Goal: Navigation & Orientation: Find specific page/section

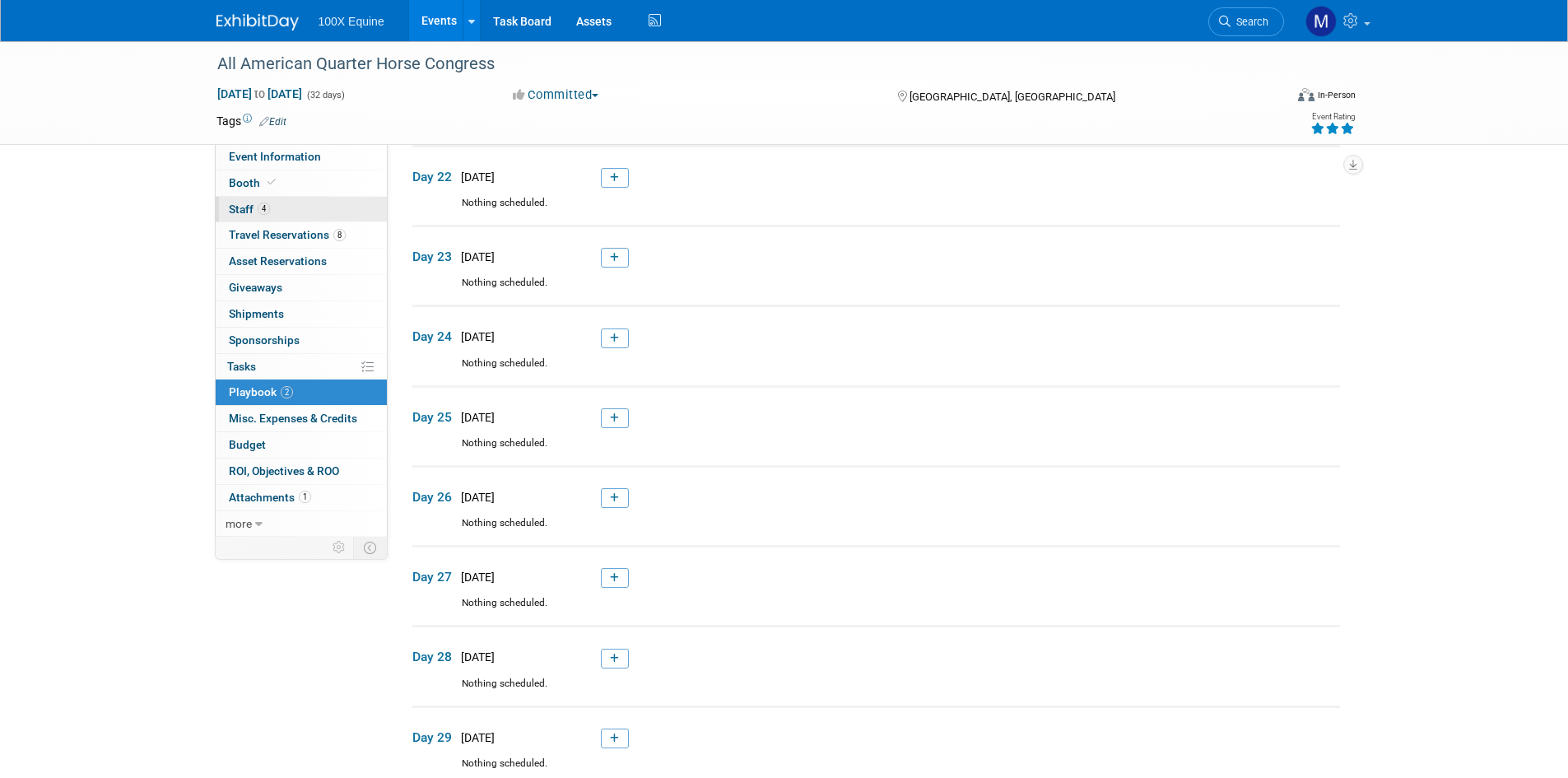
click at [275, 210] on link "4 Staff 4" at bounding box center [301, 210] width 171 height 26
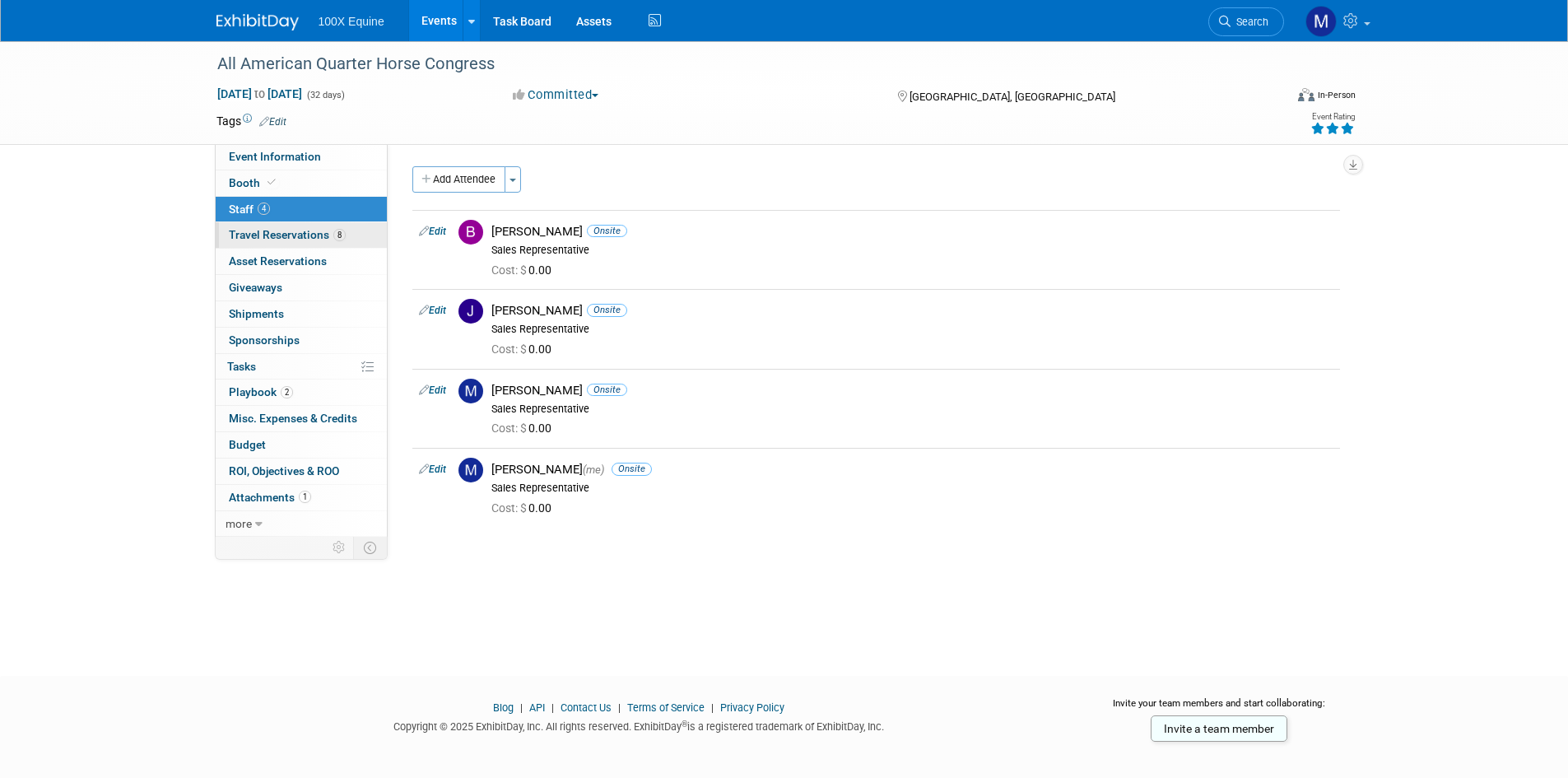
click at [309, 231] on span "Travel Reservations 8" at bounding box center [287, 234] width 117 height 13
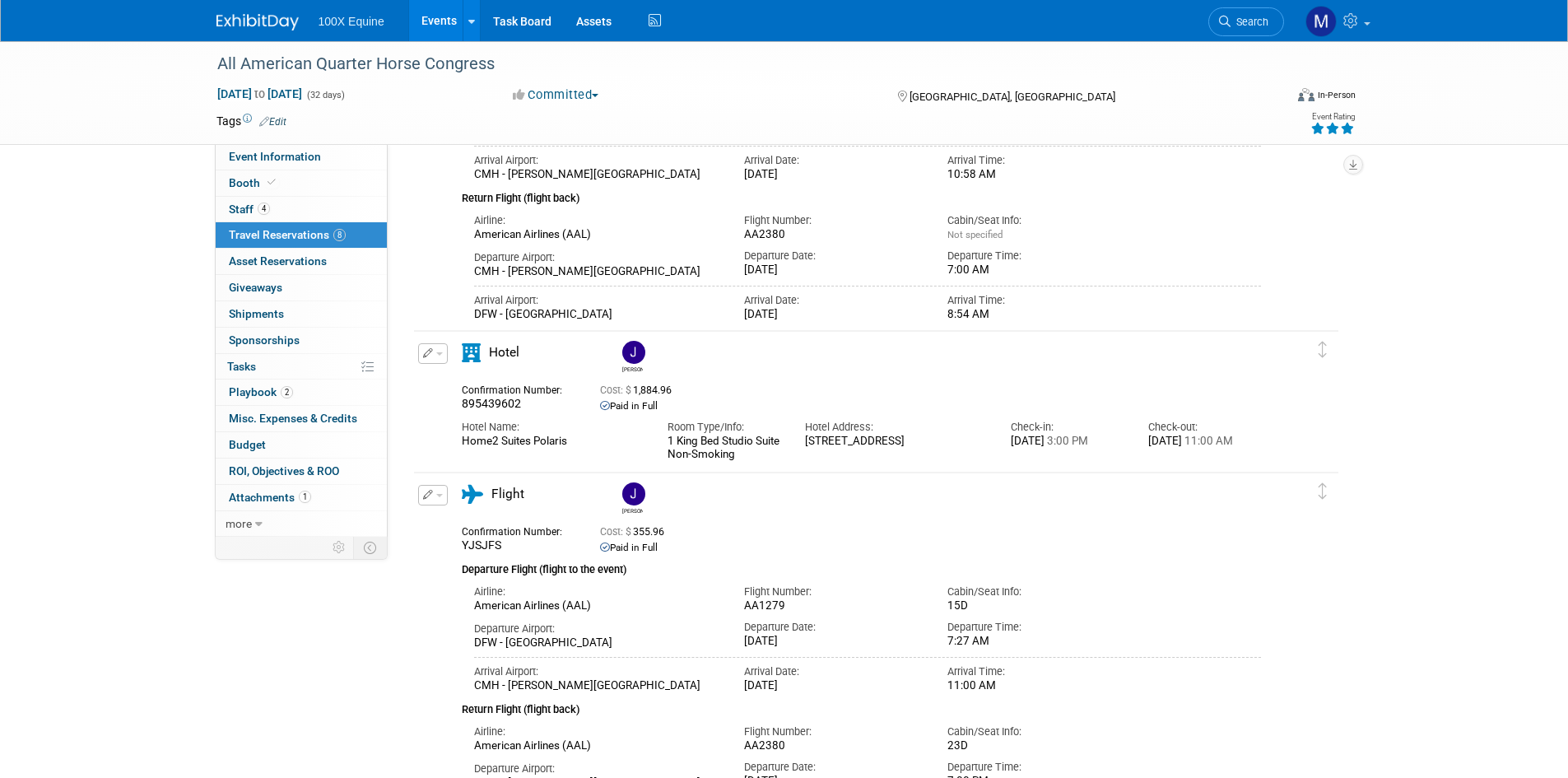
scroll to position [988, 0]
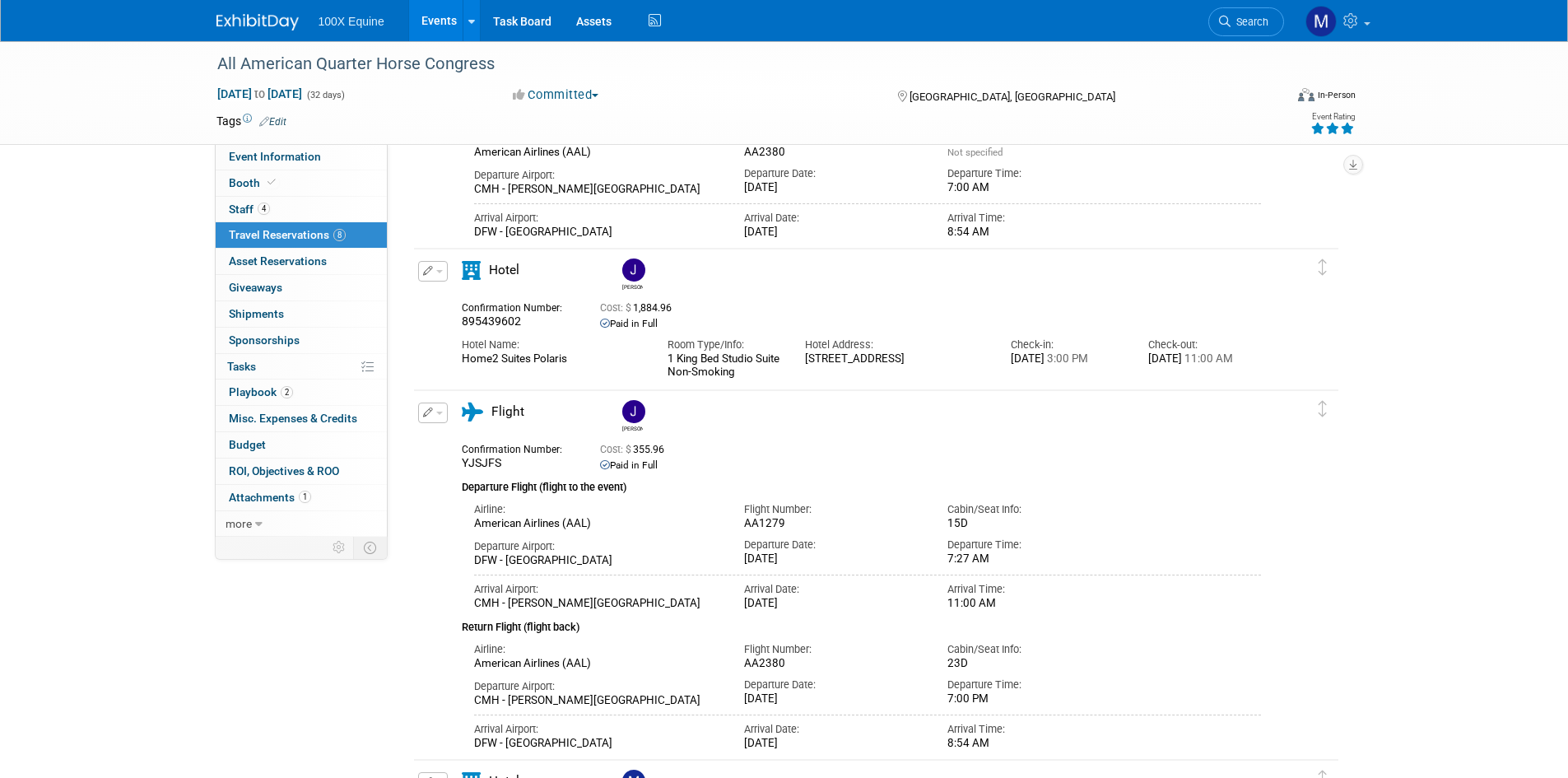
click at [46, 349] on div "All American Quarter Horse Congress [DATE] to [DATE] (32 days) [DATE] to [DATE]…" at bounding box center [784, 178] width 1568 height 2250
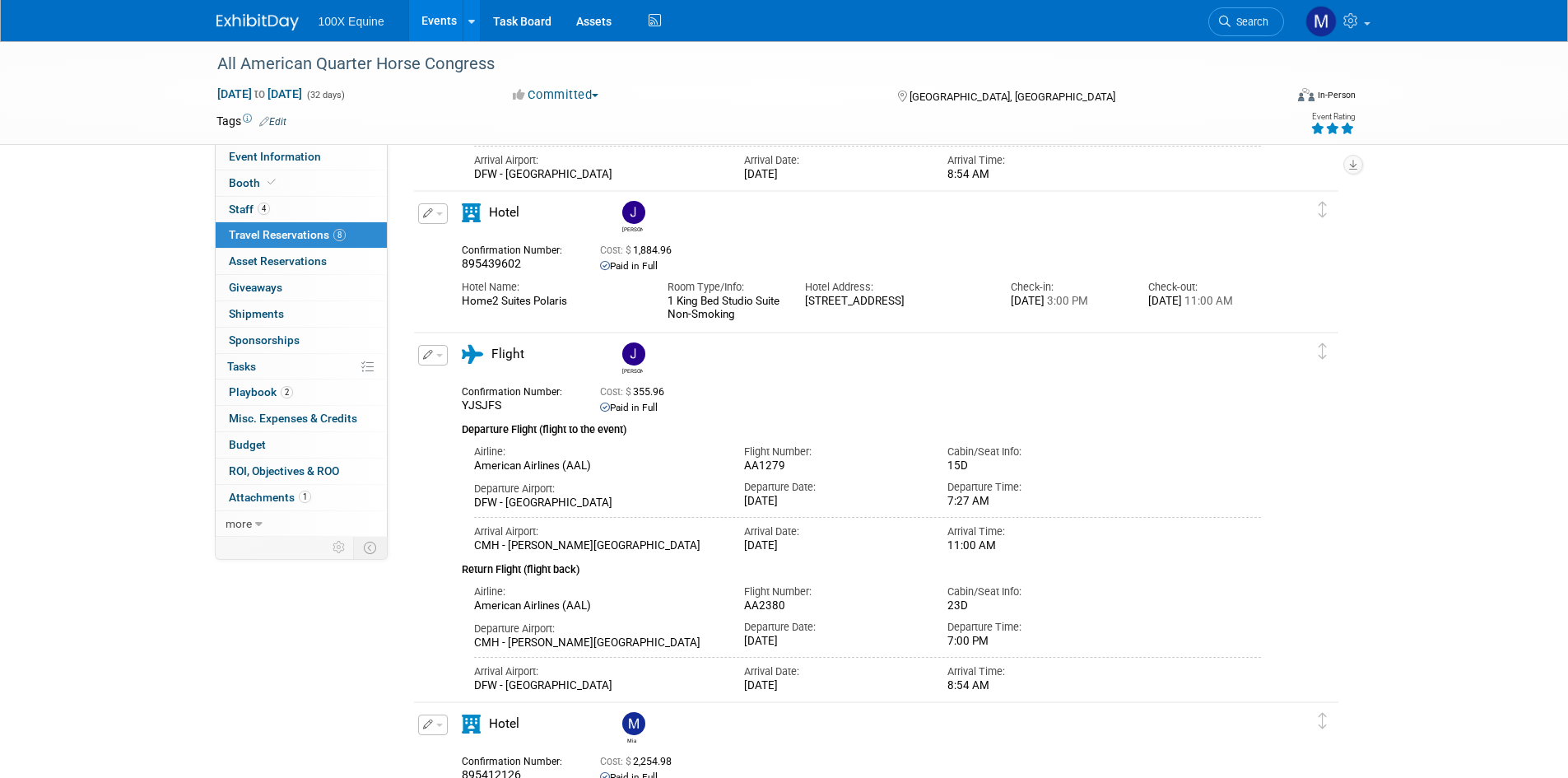
scroll to position [1070, 0]
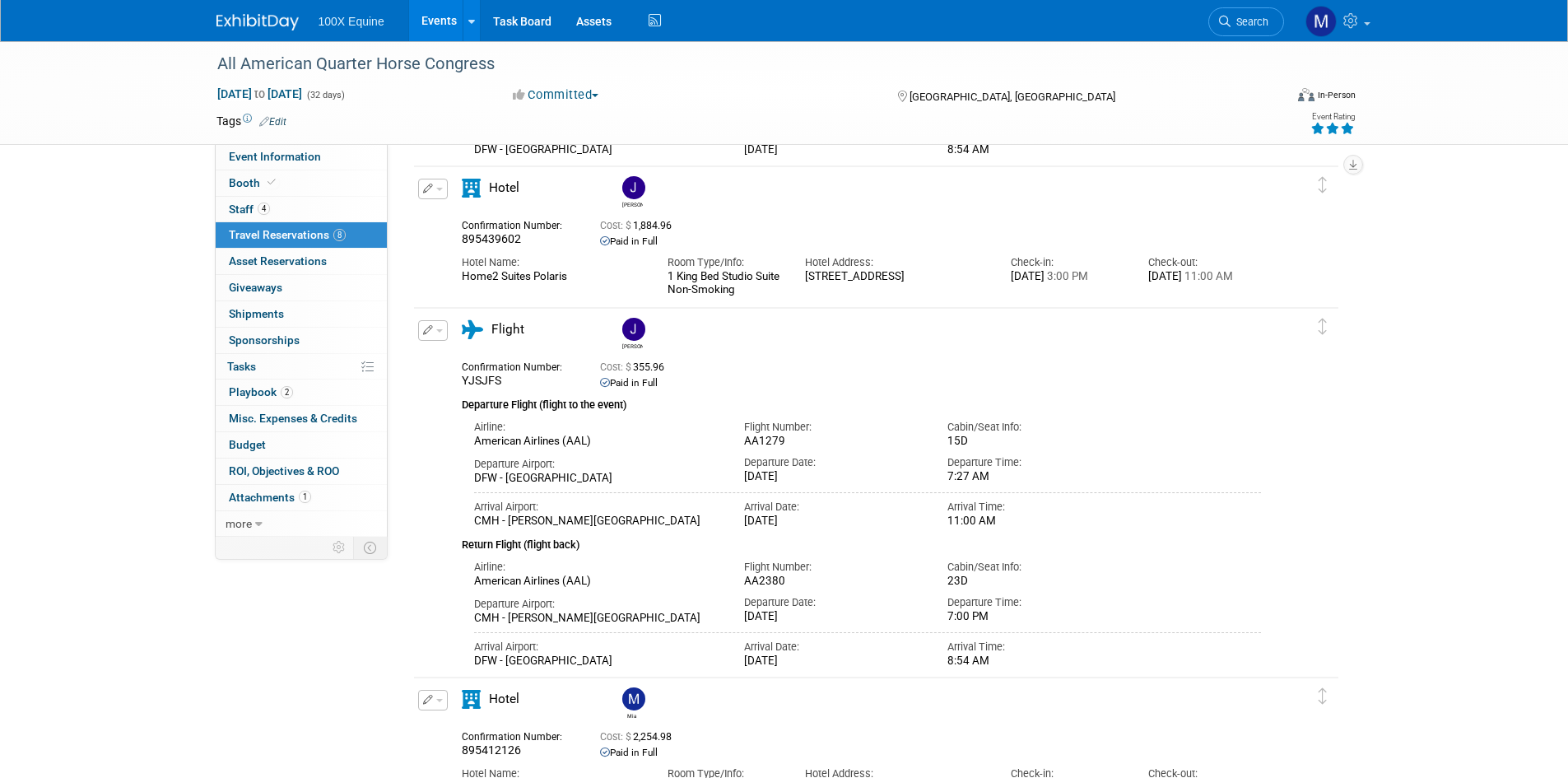
click at [111, 326] on div "All American Quarter Horse Congress [DATE] to [DATE] (32 days) [DATE] to [DATE]…" at bounding box center [784, 96] width 1568 height 2250
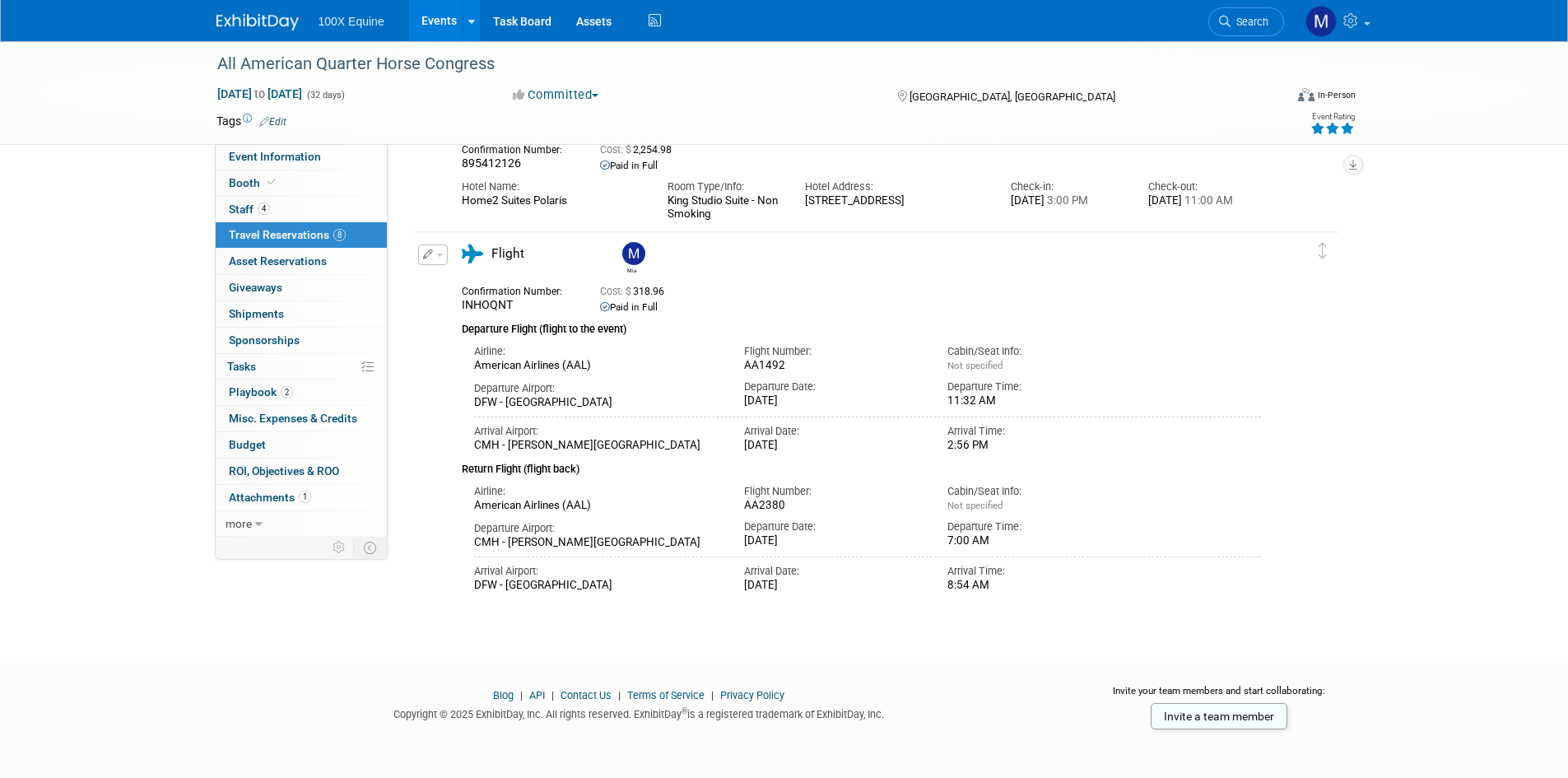
scroll to position [1659, 0]
click at [66, 48] on div "All American Quarter Horse Congress [DATE] to [DATE] (32 days) [DATE] to [DATE]…" at bounding box center [784, 92] width 1568 height 103
click at [121, 17] on div "100X Equine Events Add Event Bulk Upload Events Shareable Event Boards Recently…" at bounding box center [784, 21] width 1568 height 42
click at [895, 32] on div "100X Equine Events Add Event Bulk Upload Events Shareable Event Boards Recently…" at bounding box center [784, 20] width 1136 height 41
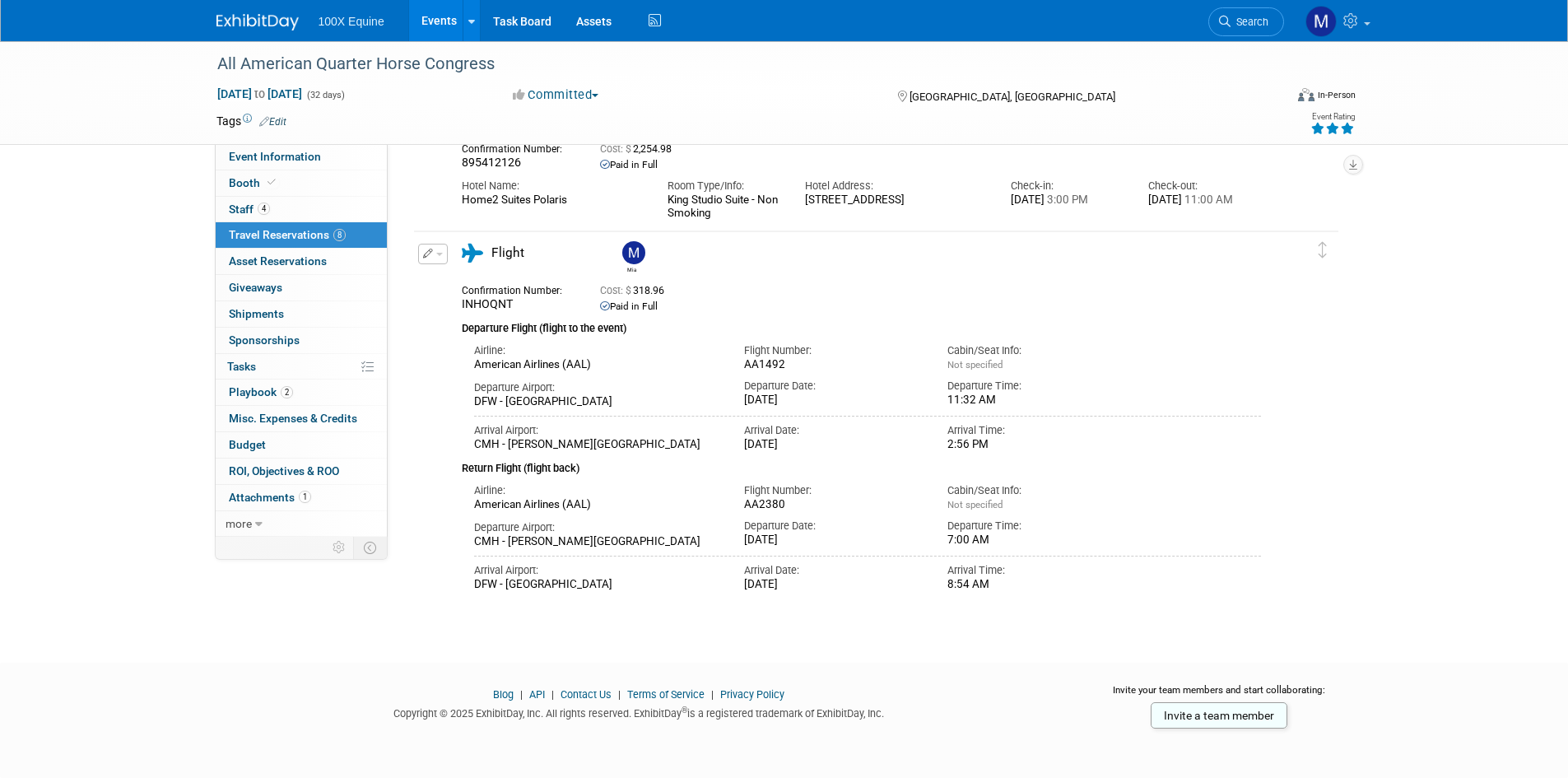
click at [895, 21] on div "100X Equine Events Add Event Bulk Upload Events Shareable Event Boards Recently…" at bounding box center [784, 20] width 1136 height 41
click at [139, 16] on div "100X Equine Events Add Event Bulk Upload Events Shareable Event Boards Recently…" at bounding box center [784, 21] width 1568 height 42
click at [37, 27] on div "100X Equine Events Add Event Bulk Upload Events Shareable Event Boards Recently…" at bounding box center [784, 21] width 1568 height 42
click at [825, 27] on div "100X Equine Events Add Event Bulk Upload Events Shareable Event Boards Recently…" at bounding box center [784, 20] width 1136 height 41
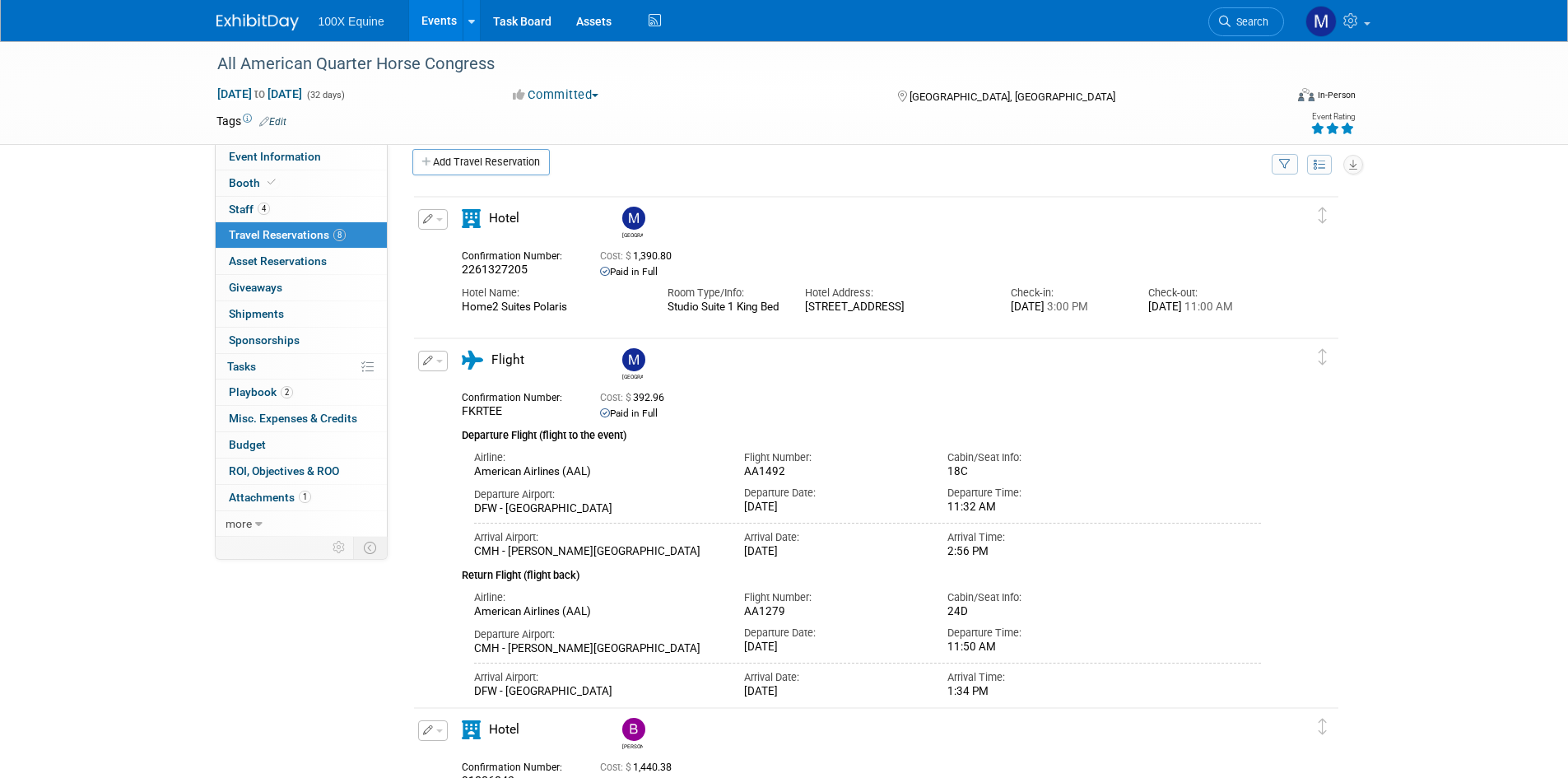
scroll to position [0, 0]
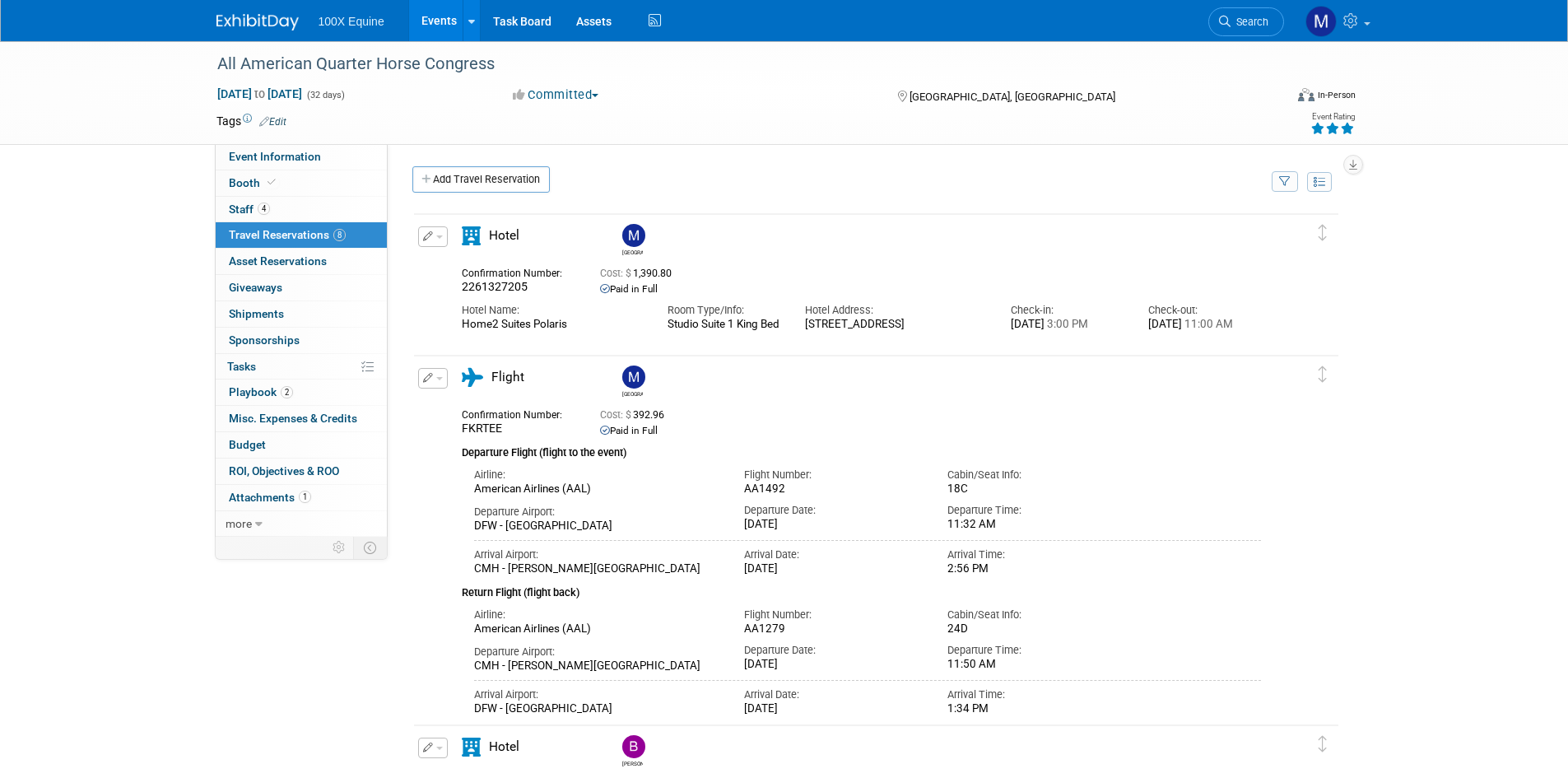
click at [77, 90] on div "All American Quarter Horse Congress [DATE] to [DATE] (32 days) [DATE] to [DATE]…" at bounding box center [784, 92] width 1568 height 103
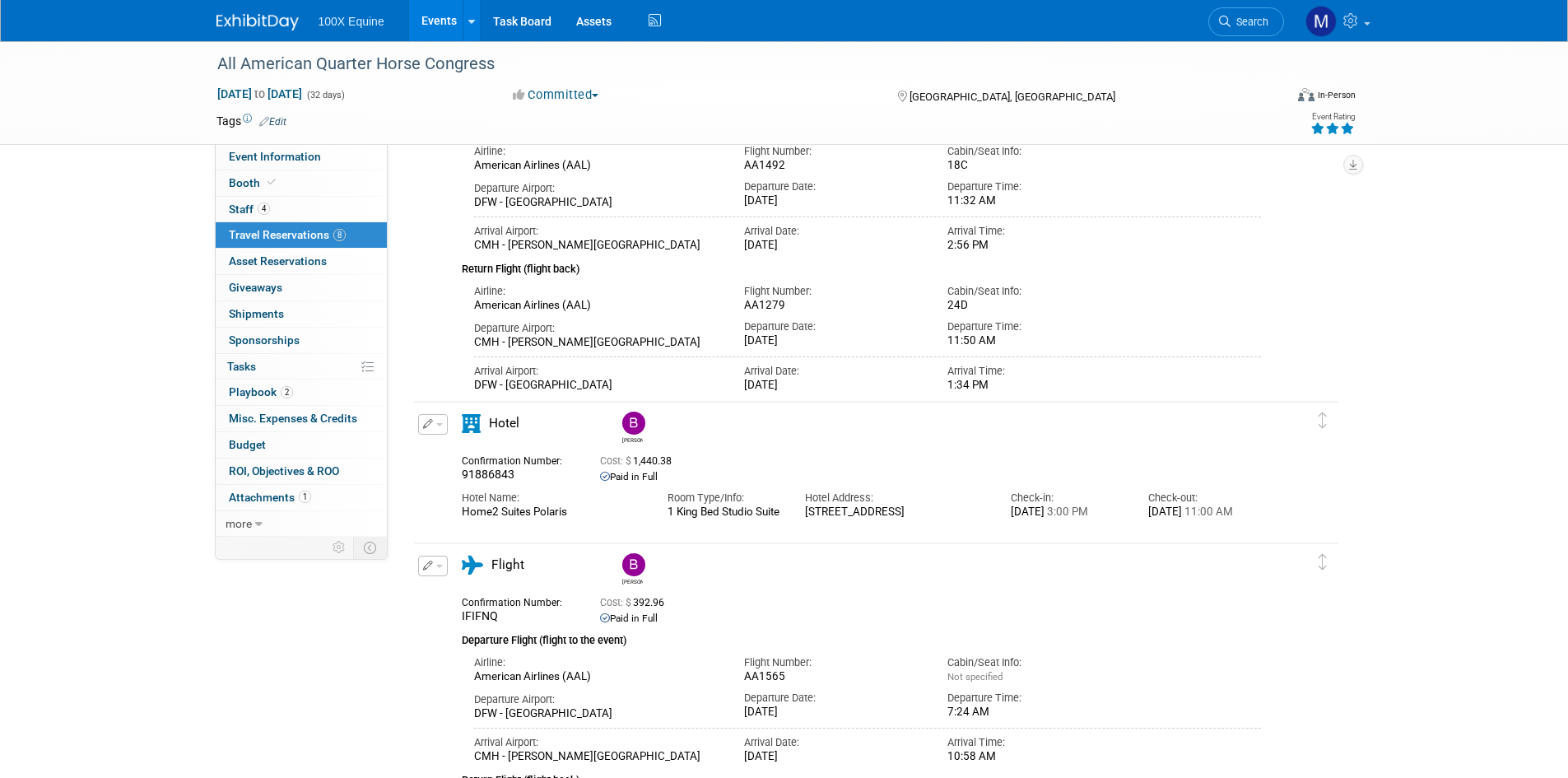
scroll to position [330, 0]
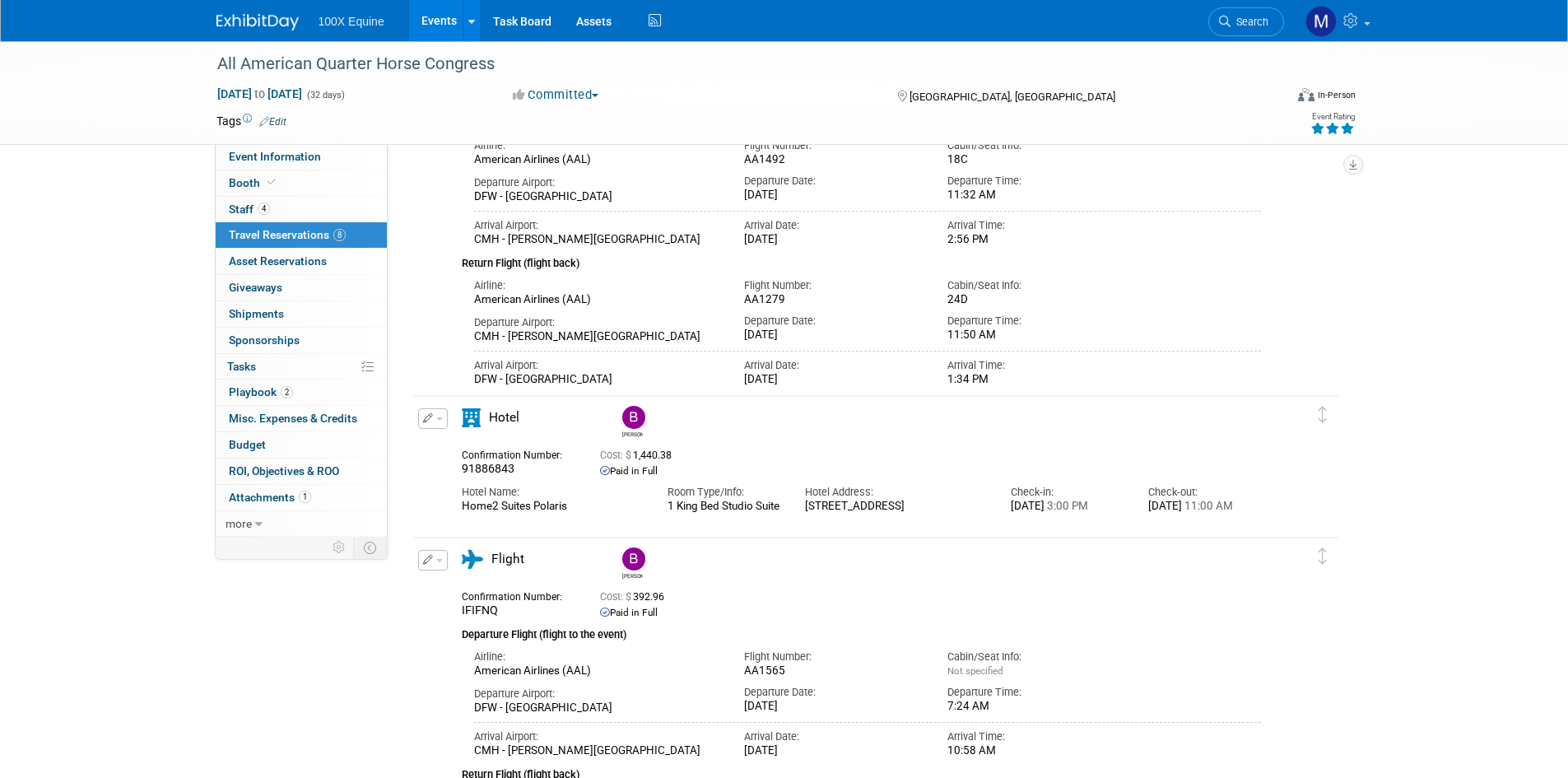
click at [119, 97] on div "All American Quarter Horse Congress [DATE] to [DATE] (32 days) [DATE] to [DATE]…" at bounding box center [784, 92] width 1568 height 103
